Goal: Register for event/course

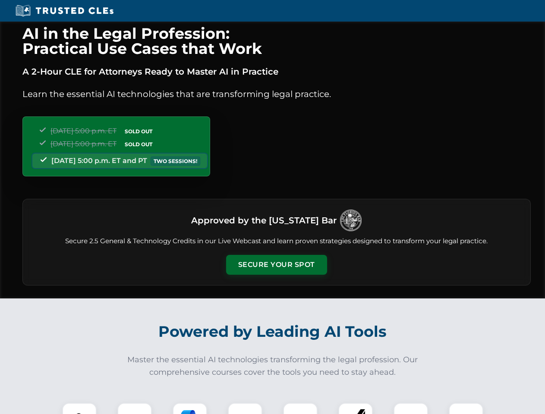
click at [276, 265] on button "Secure Your Spot" at bounding box center [276, 265] width 101 height 20
click at [79, 408] on img at bounding box center [79, 420] width 25 height 25
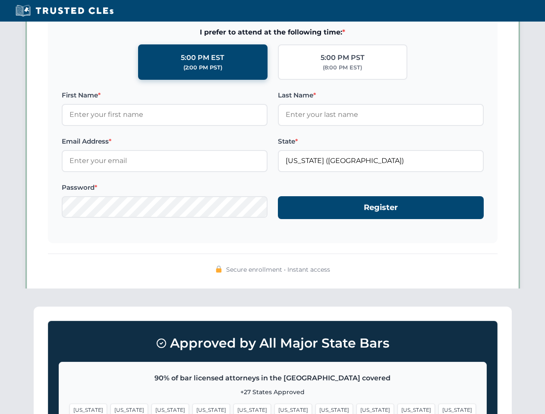
click at [315, 408] on span "[US_STATE]" at bounding box center [334, 410] width 38 height 13
click at [397, 408] on span "[US_STATE]" at bounding box center [416, 410] width 38 height 13
